Goal: Find specific page/section: Find specific page/section

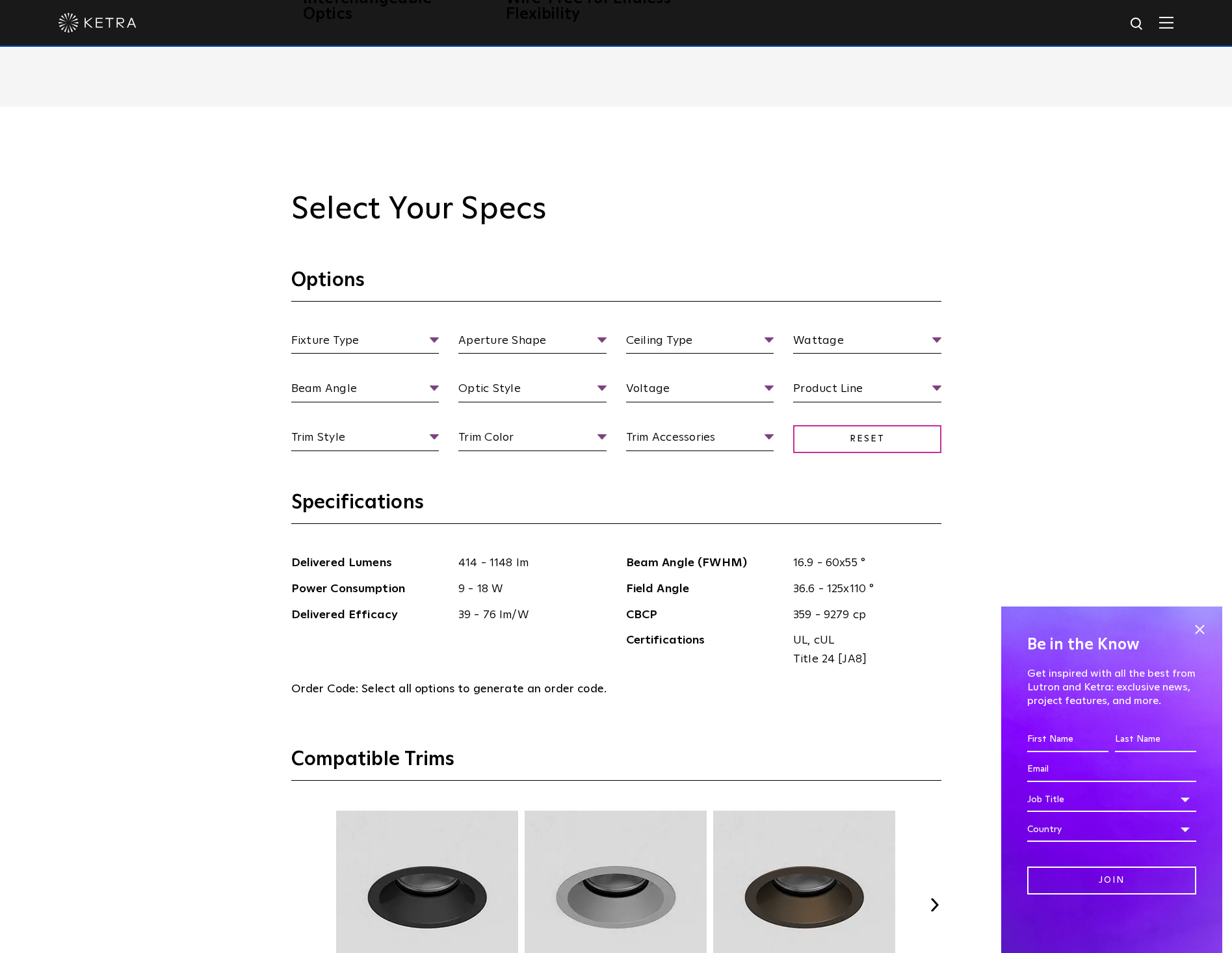
scroll to position [1365, 0]
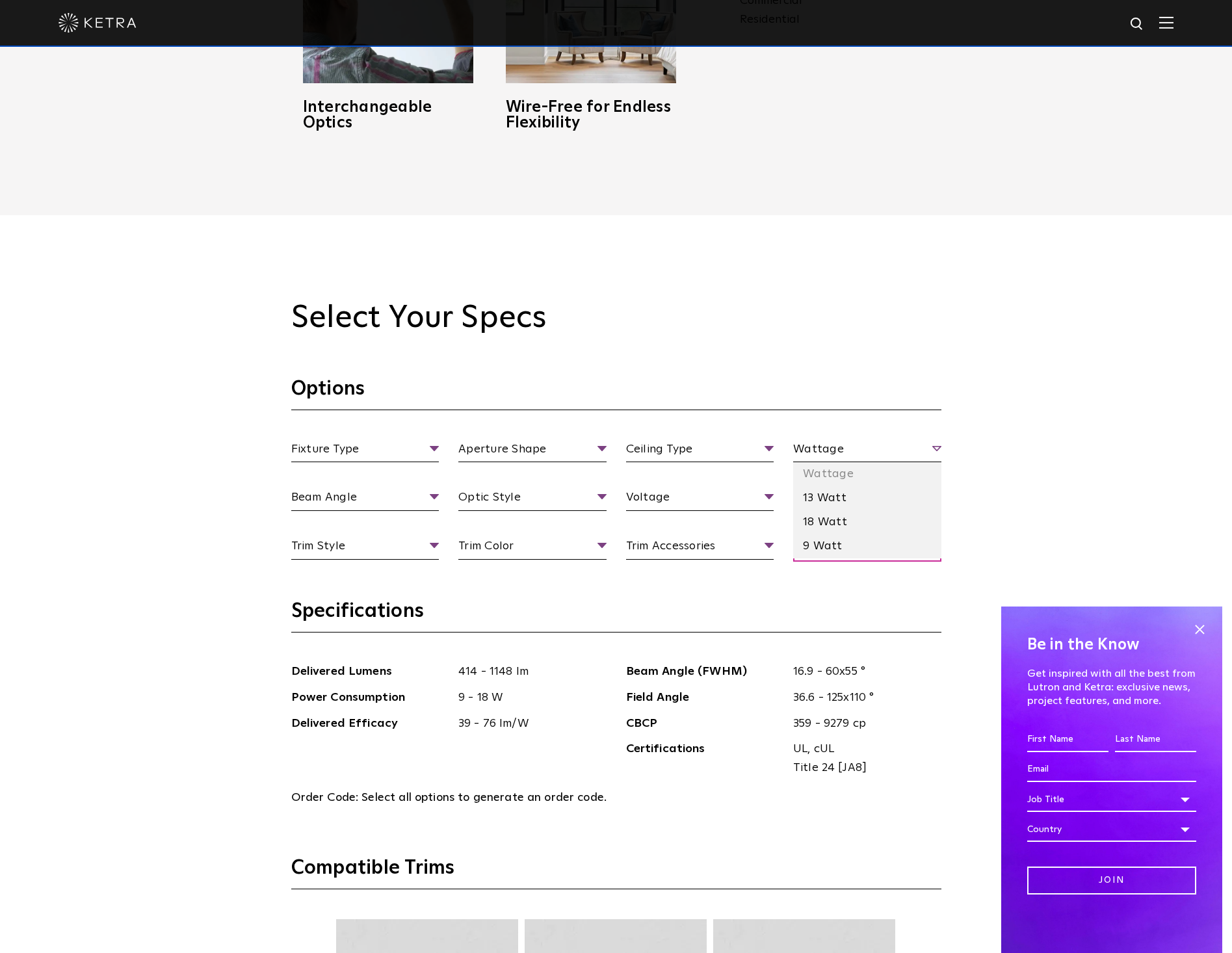
click at [828, 445] on span "Wattage" at bounding box center [866, 451] width 148 height 23
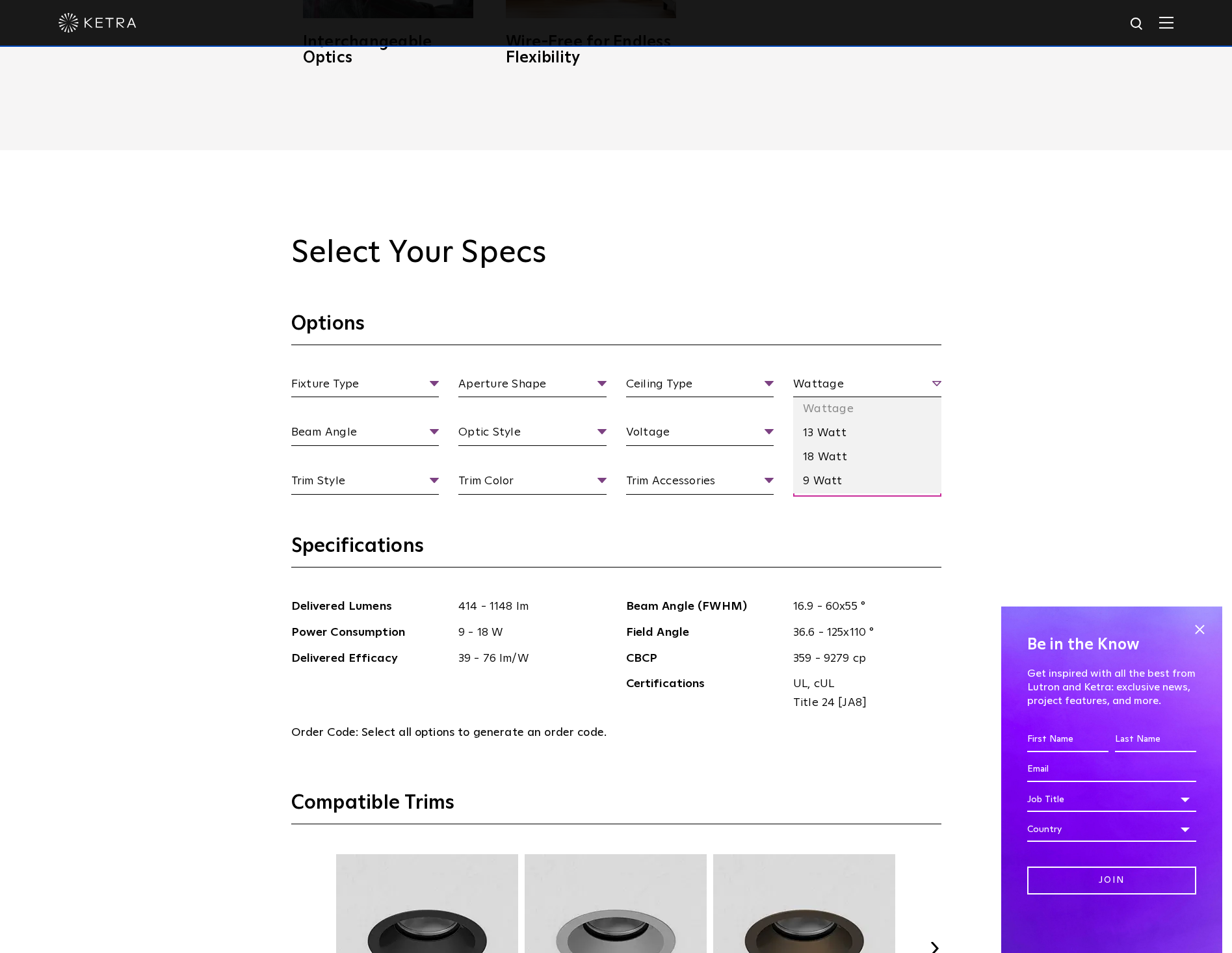
click at [828, 397] on li "Wattage" at bounding box center [866, 409] width 148 height 24
click at [834, 447] on li "18 Watt" at bounding box center [866, 457] width 148 height 24
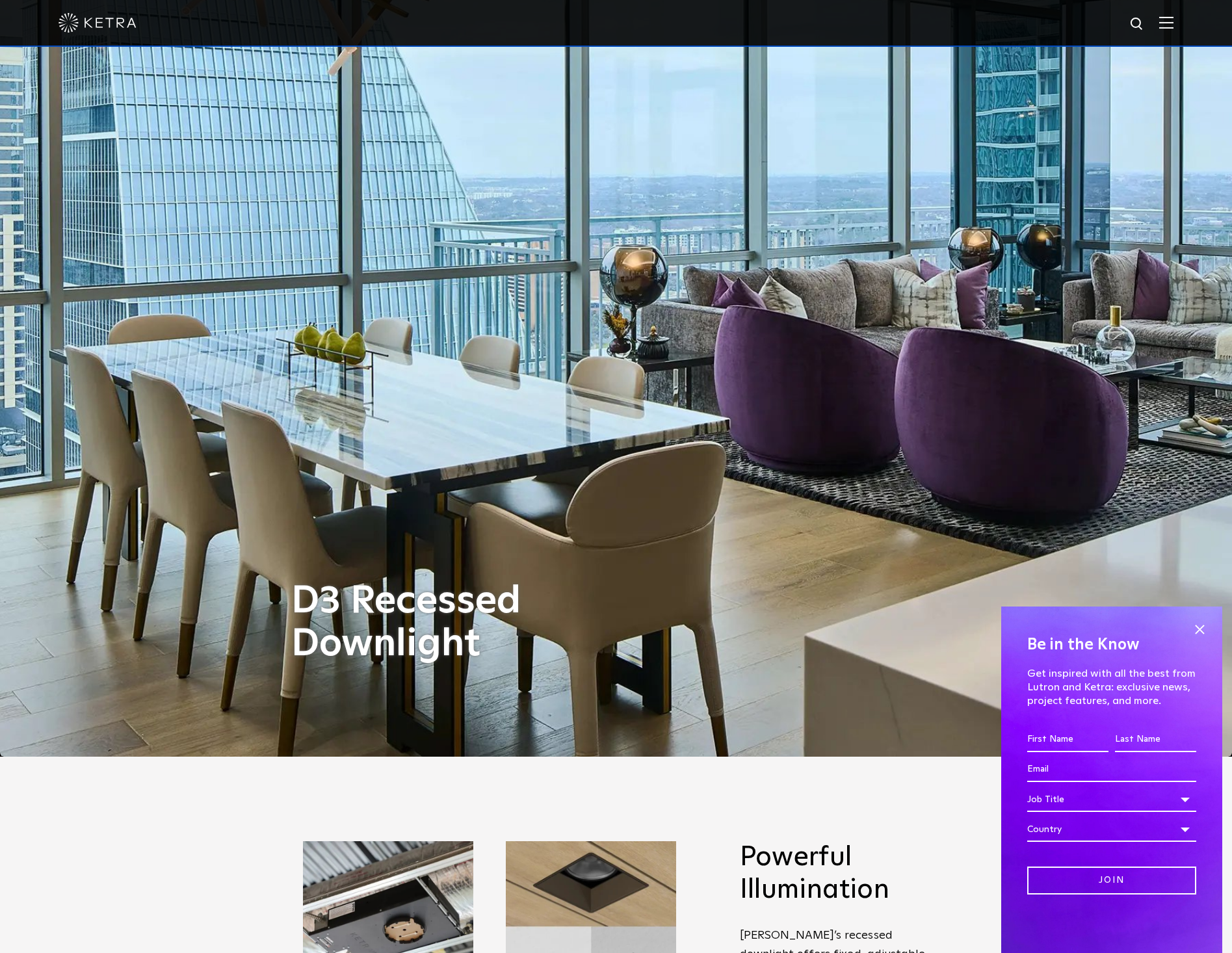
scroll to position [0, 0]
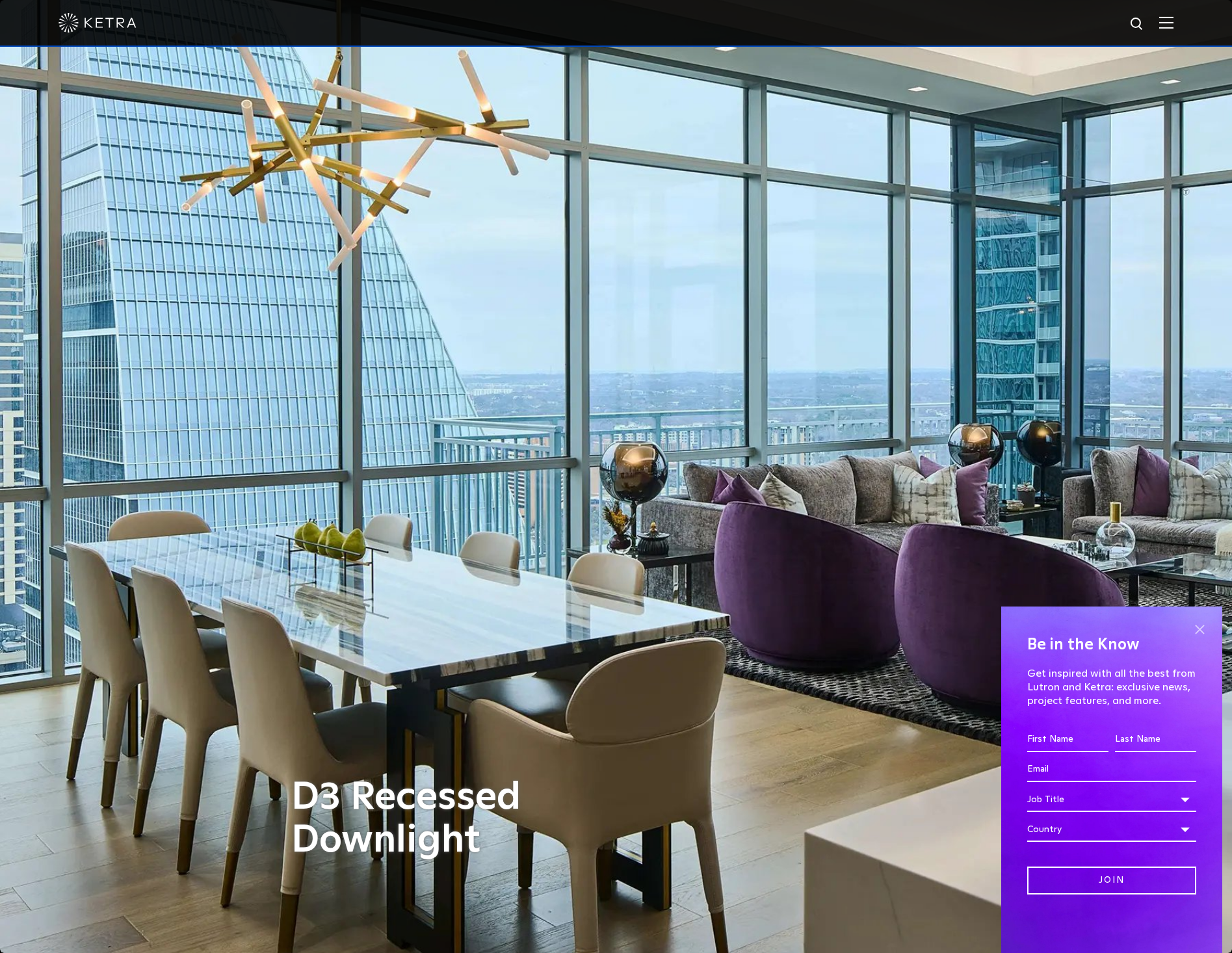
click at [1207, 624] on span at bounding box center [1199, 629] width 19 height 19
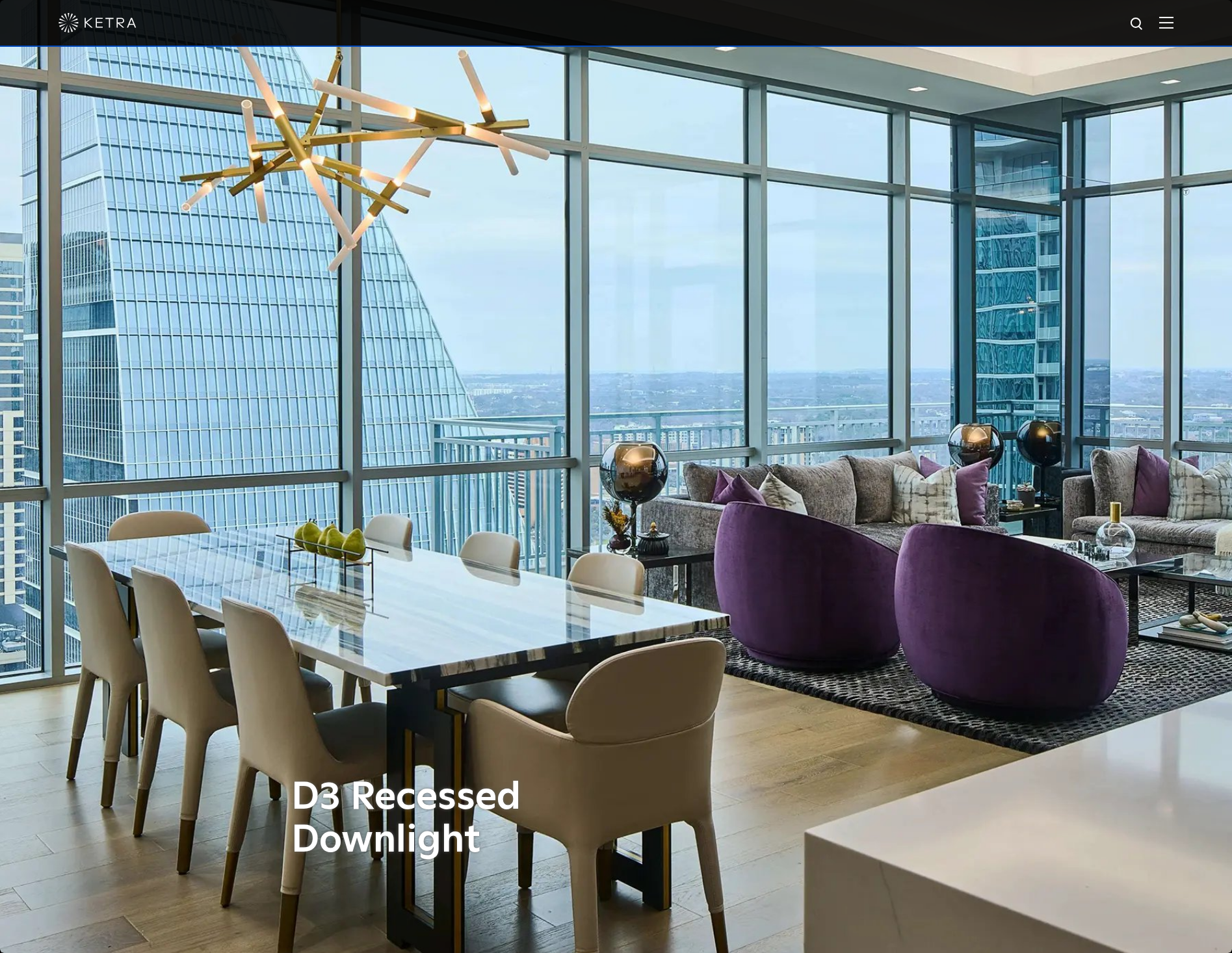
click at [1183, 27] on div at bounding box center [616, 23] width 1232 height 47
click at [1174, 18] on img at bounding box center [1166, 22] width 14 height 13
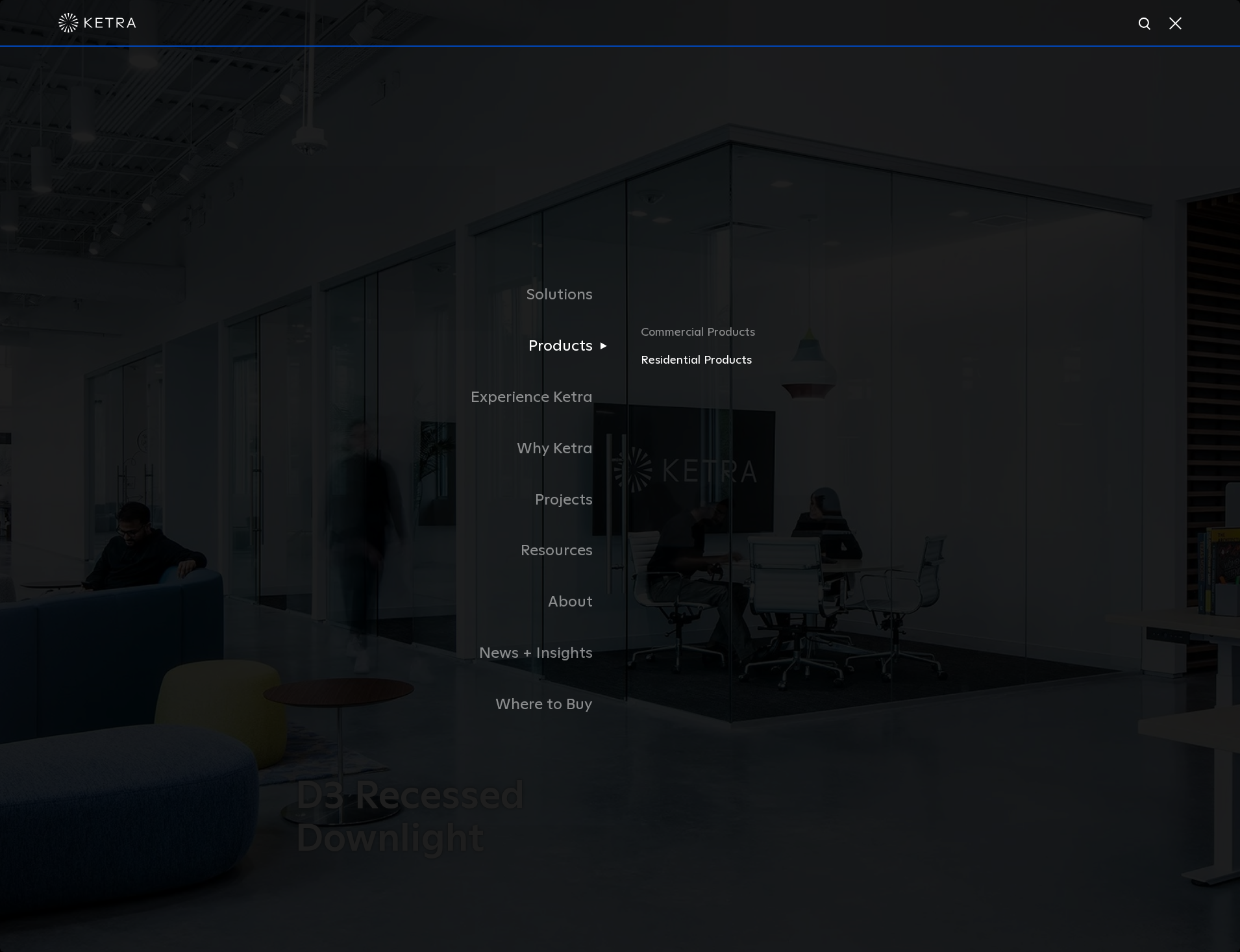
click at [671, 358] on link "Residential Products" at bounding box center [792, 361] width 303 height 19
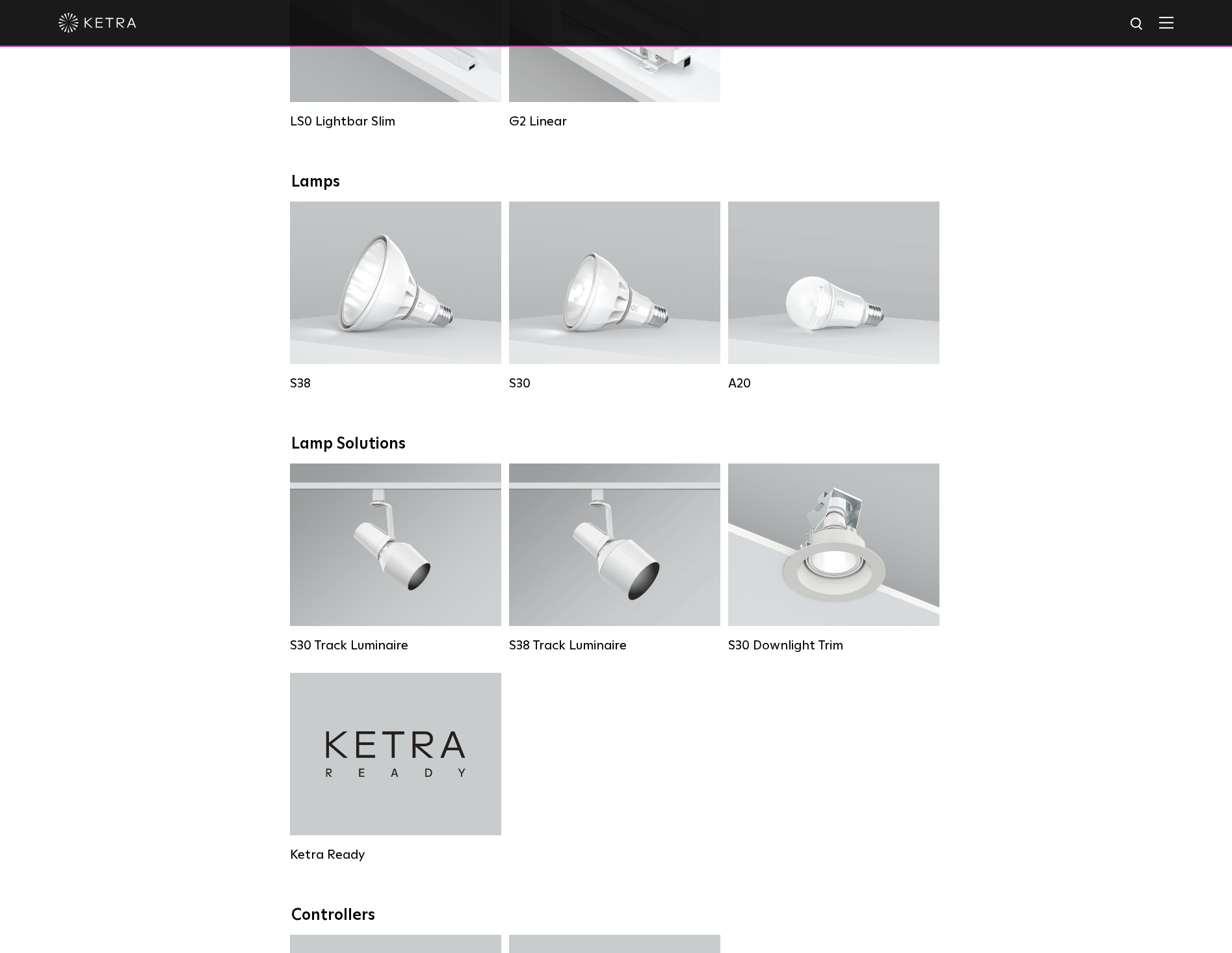
scroll to position [715, 0]
